Goal: Navigation & Orientation: Find specific page/section

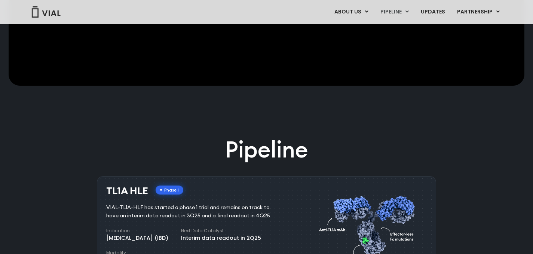
scroll to position [286, 0]
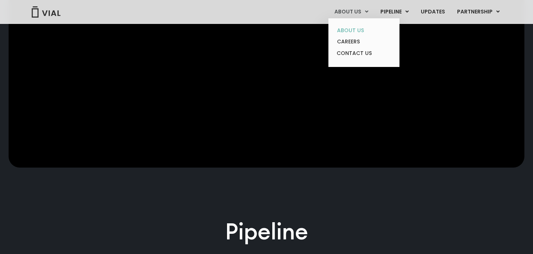
click at [345, 28] on link "ABOUT US" at bounding box center [363, 31] width 65 height 12
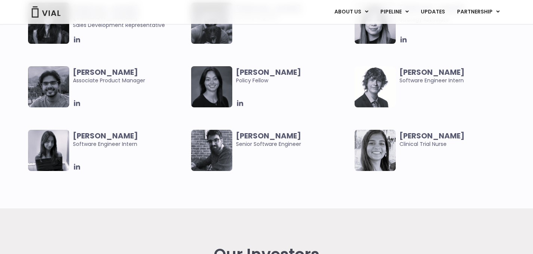
scroll to position [1581, 0]
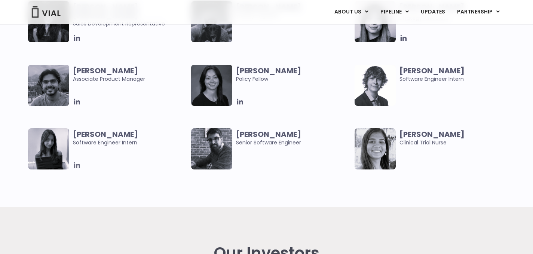
click at [77, 165] on icon at bounding box center [77, 165] width 6 height 6
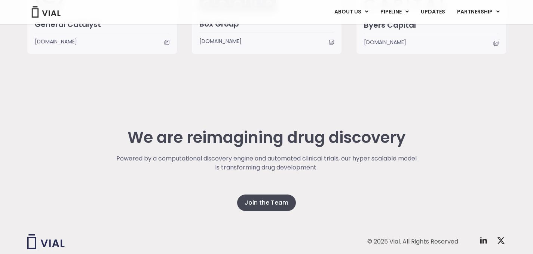
scroll to position [1939, 0]
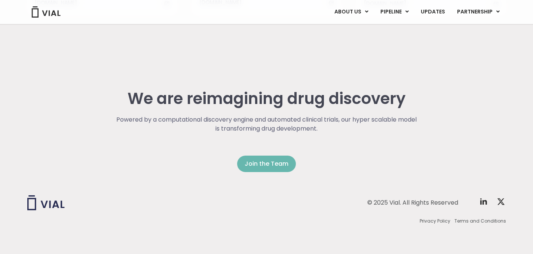
click at [247, 164] on span "Join the Team" at bounding box center [267, 163] width 44 height 9
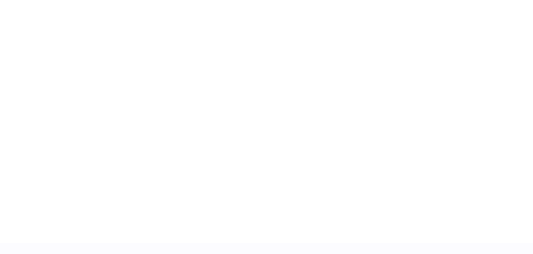
scroll to position [1152, 0]
